Goal: Task Accomplishment & Management: Use online tool/utility

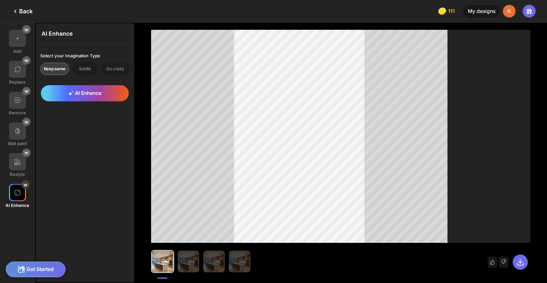
scroll to position [0, 0]
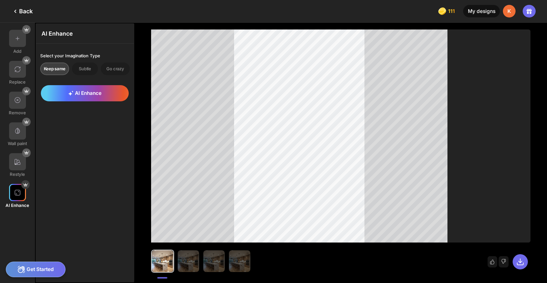
click at [473, 10] on div "My designs" at bounding box center [481, 11] width 37 height 13
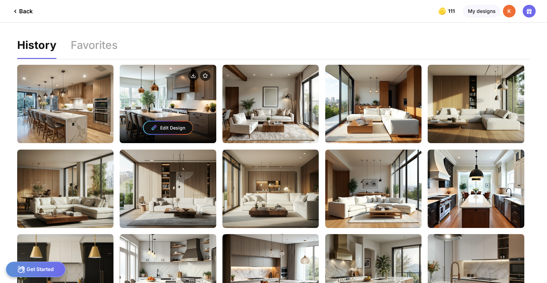
click at [172, 91] on div "Edit Design" at bounding box center [168, 104] width 96 height 78
click at [170, 107] on div "Edit Design" at bounding box center [168, 104] width 96 height 78
click at [164, 128] on div "Edit Design" at bounding box center [168, 128] width 49 height 13
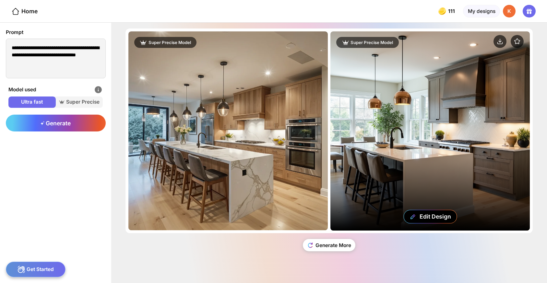
click at [394, 83] on div "Edit Design" at bounding box center [429, 130] width 199 height 199
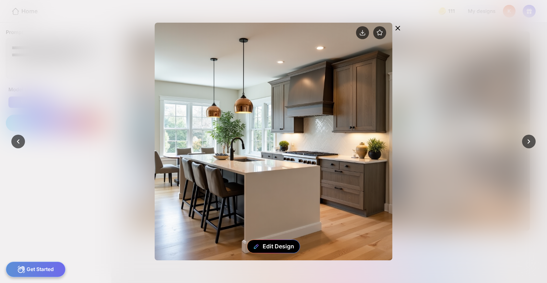
click at [397, 30] on icon at bounding box center [398, 28] width 8 height 8
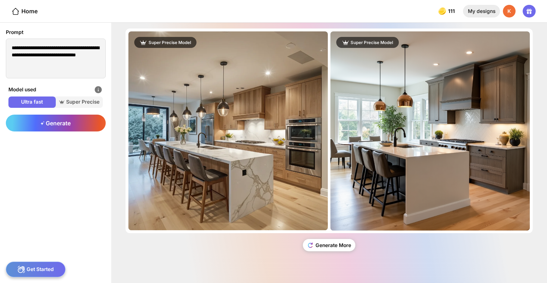
click at [481, 11] on div "My designs" at bounding box center [481, 11] width 37 height 13
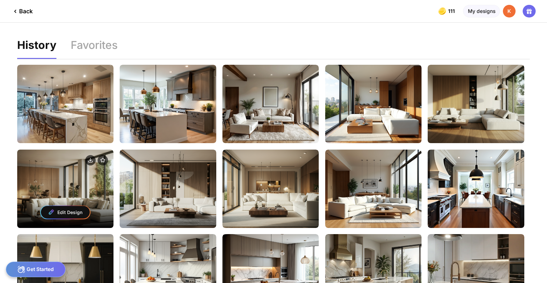
click at [70, 175] on div "Edit Design" at bounding box center [65, 189] width 96 height 78
click at [72, 214] on div "Edit Design" at bounding box center [65, 212] width 49 height 13
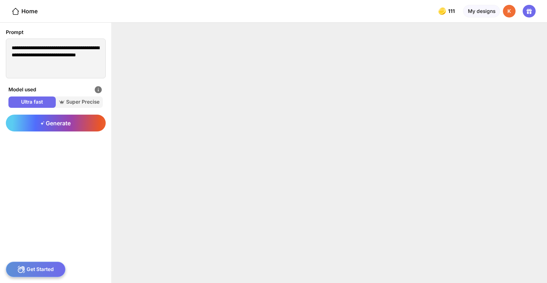
type textarea "**********"
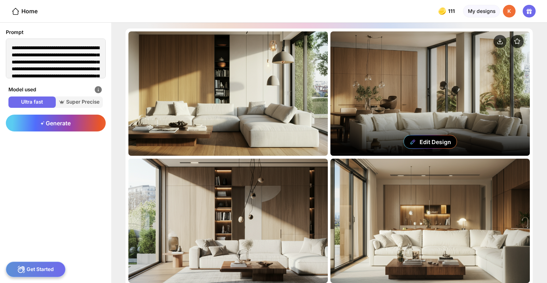
click at [430, 107] on div "Edit Design" at bounding box center [429, 93] width 199 height 124
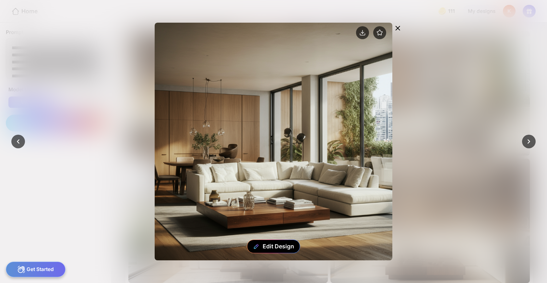
click at [399, 27] on icon at bounding box center [398, 28] width 8 height 8
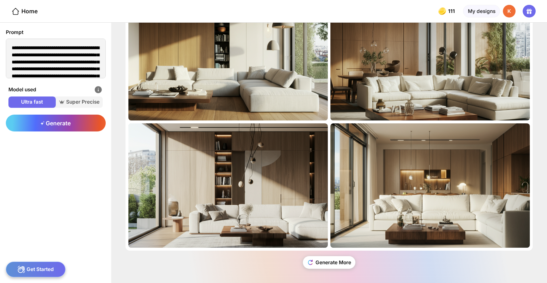
scroll to position [37, 0]
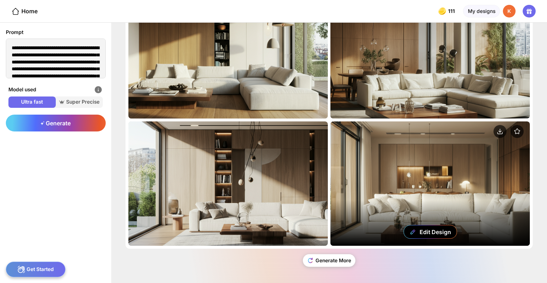
click at [461, 181] on div "Edit Design" at bounding box center [429, 184] width 199 height 124
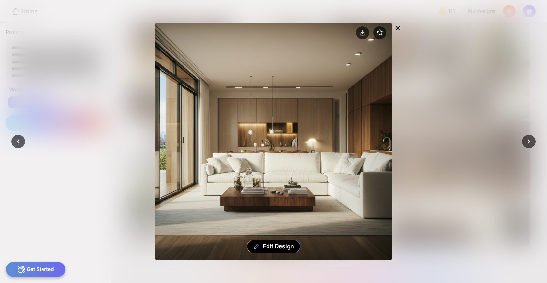
click at [401, 25] on div at bounding box center [397, 29] width 11 height 12
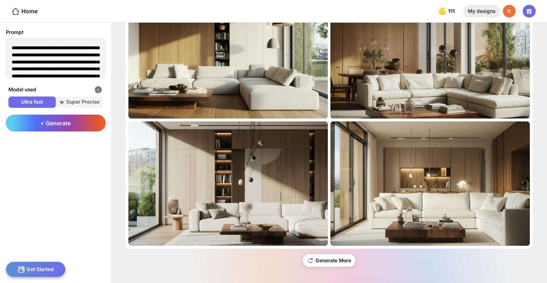
click at [481, 14] on div "My designs" at bounding box center [481, 11] width 37 height 13
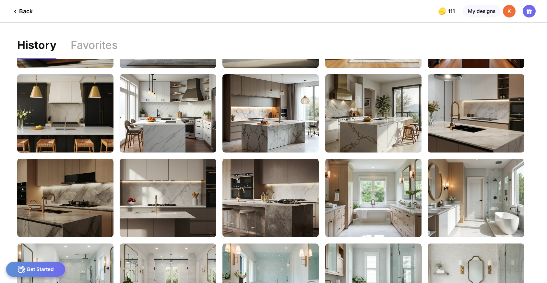
scroll to position [160, 0]
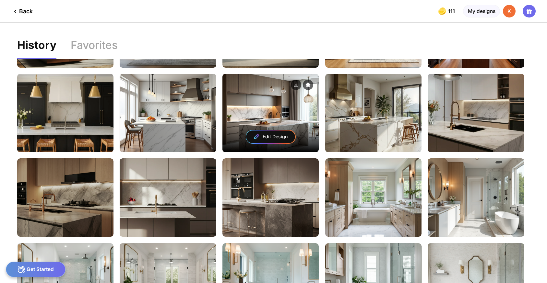
click at [287, 116] on div "Edit Design" at bounding box center [270, 113] width 96 height 78
click at [274, 136] on div "Edit Design" at bounding box center [270, 137] width 49 height 13
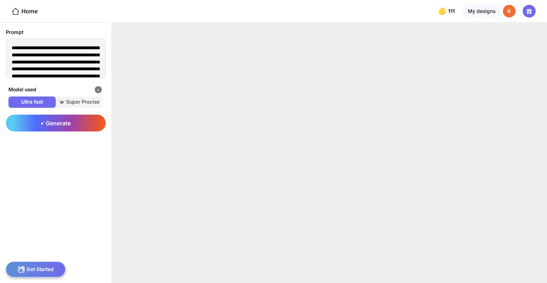
type textarea "**********"
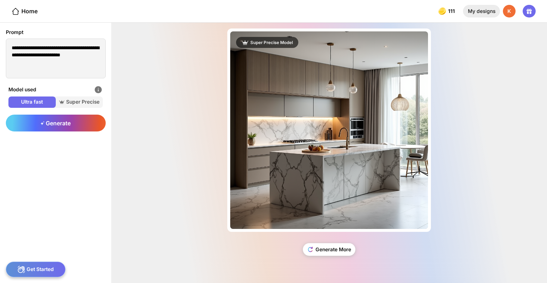
click at [491, 13] on div "My designs" at bounding box center [481, 11] width 37 height 13
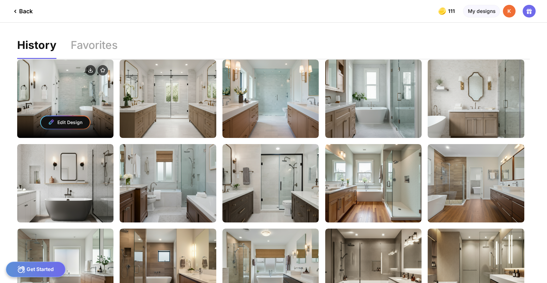
scroll to position [342, 0]
